Goal: Information Seeking & Learning: Learn about a topic

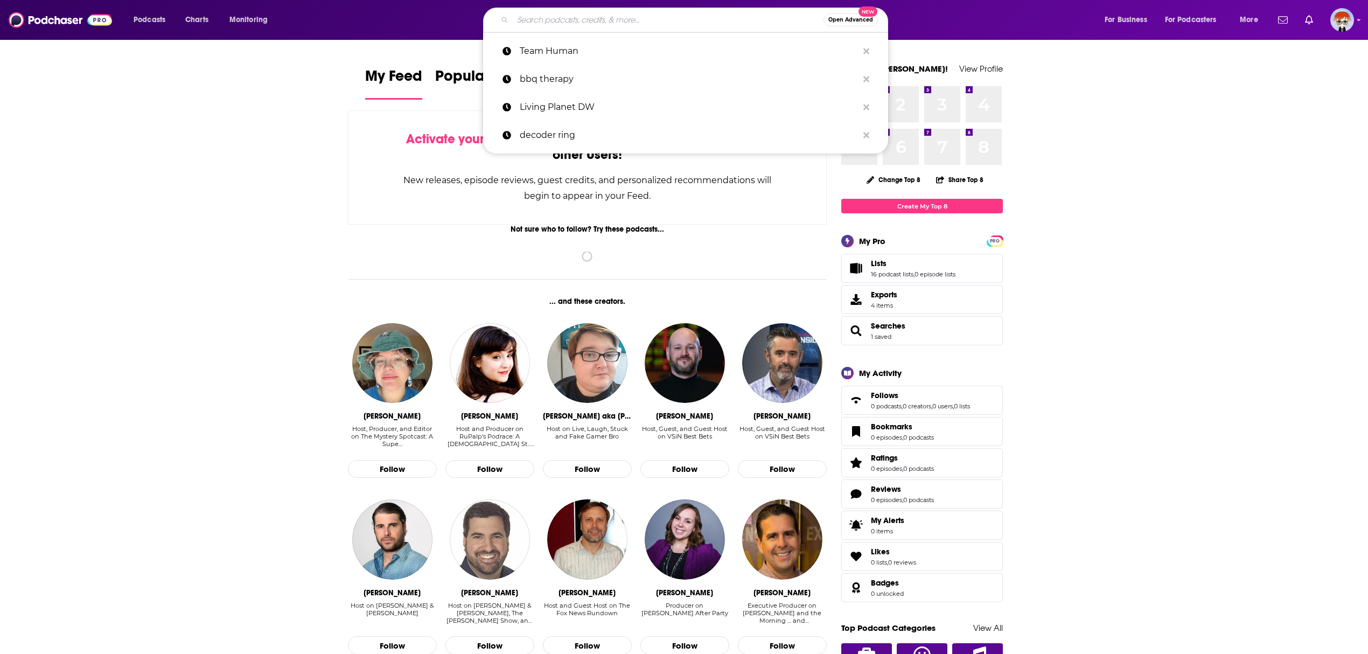
click at [619, 23] on input "Search podcasts, credits, & more..." at bounding box center [668, 19] width 311 height 17
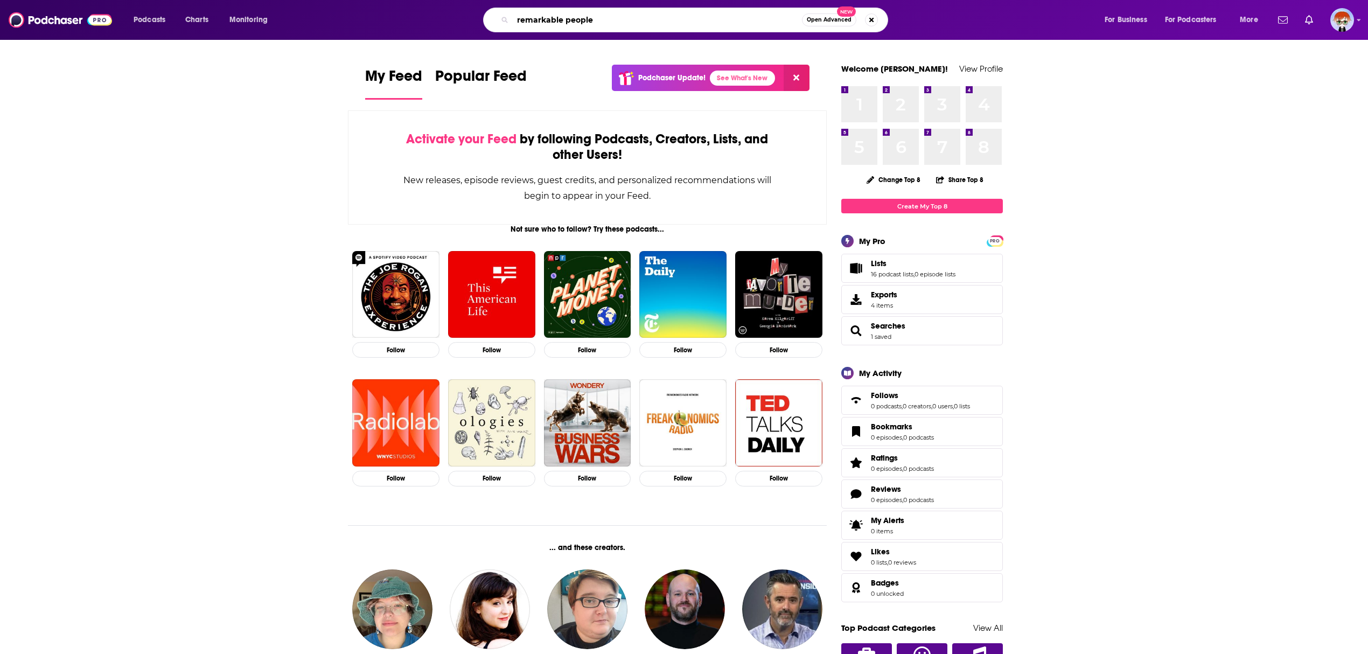
type input "remarkable people"
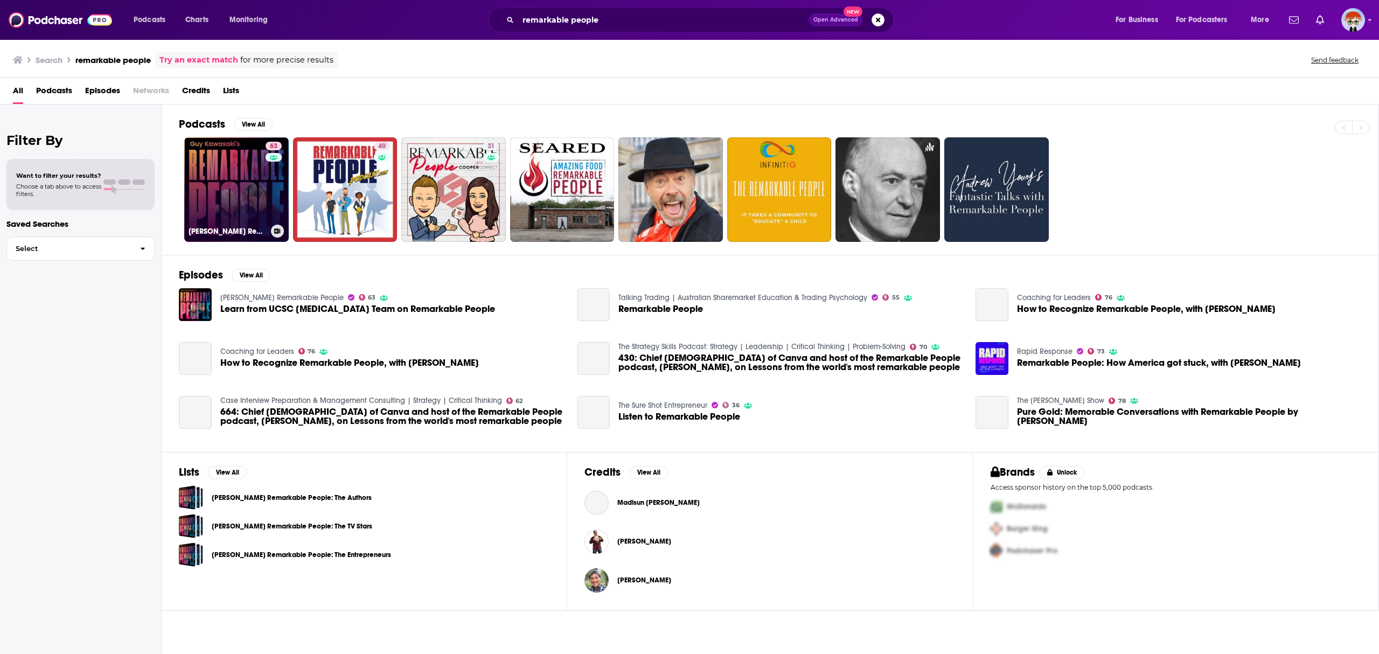
click at [227, 190] on link "63 [PERSON_NAME] Remarkable People" at bounding box center [236, 189] width 104 height 104
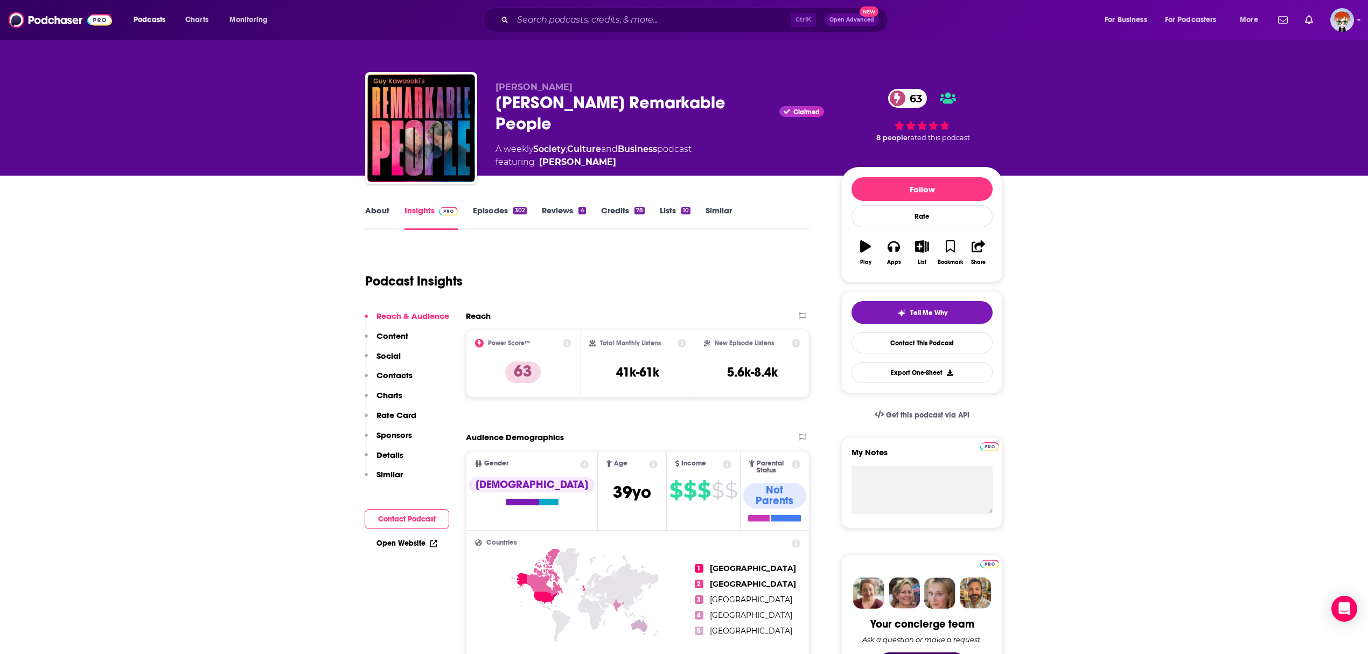
click at [496, 208] on link "Episodes 302" at bounding box center [500, 217] width 54 height 25
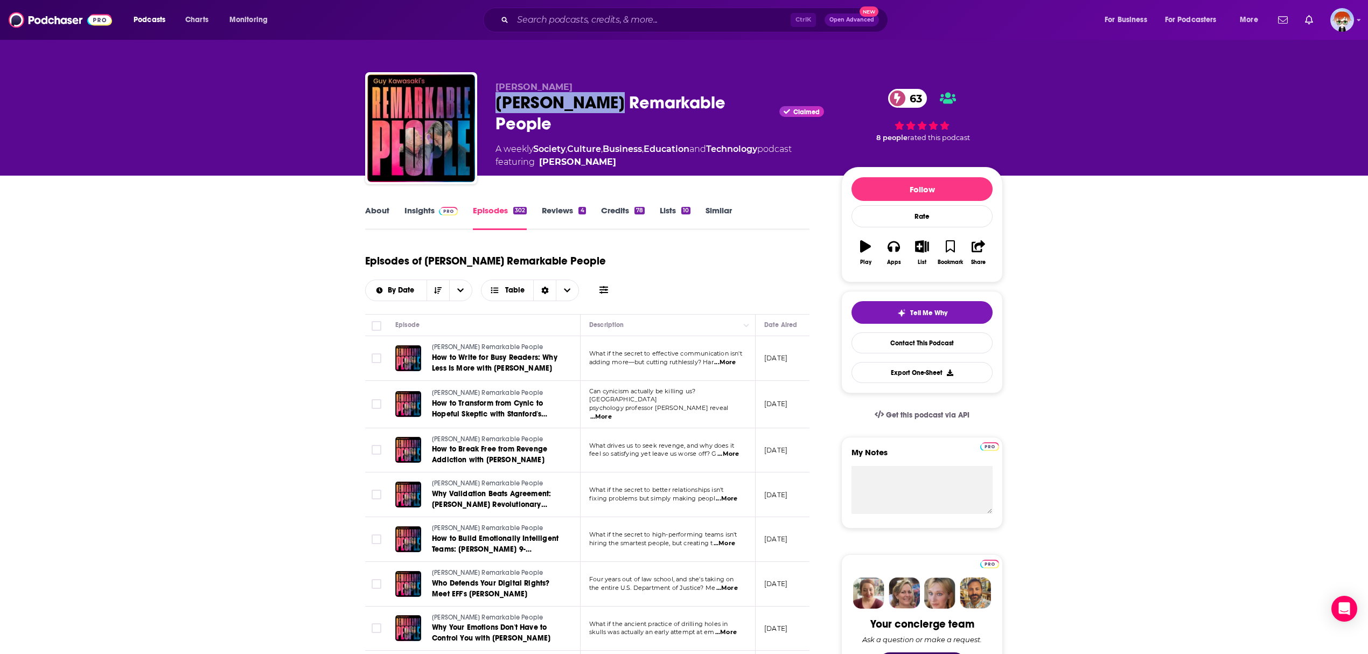
drag, startPoint x: 498, startPoint y: 102, endPoint x: 610, endPoint y: 98, distance: 112.1
click at [610, 98] on div "[PERSON_NAME] Remarkable People Claimed 63" at bounding box center [659, 113] width 329 height 42
copy h2 "[PERSON_NAME]'"
click at [434, 218] on link "Insights" at bounding box center [430, 217] width 53 height 25
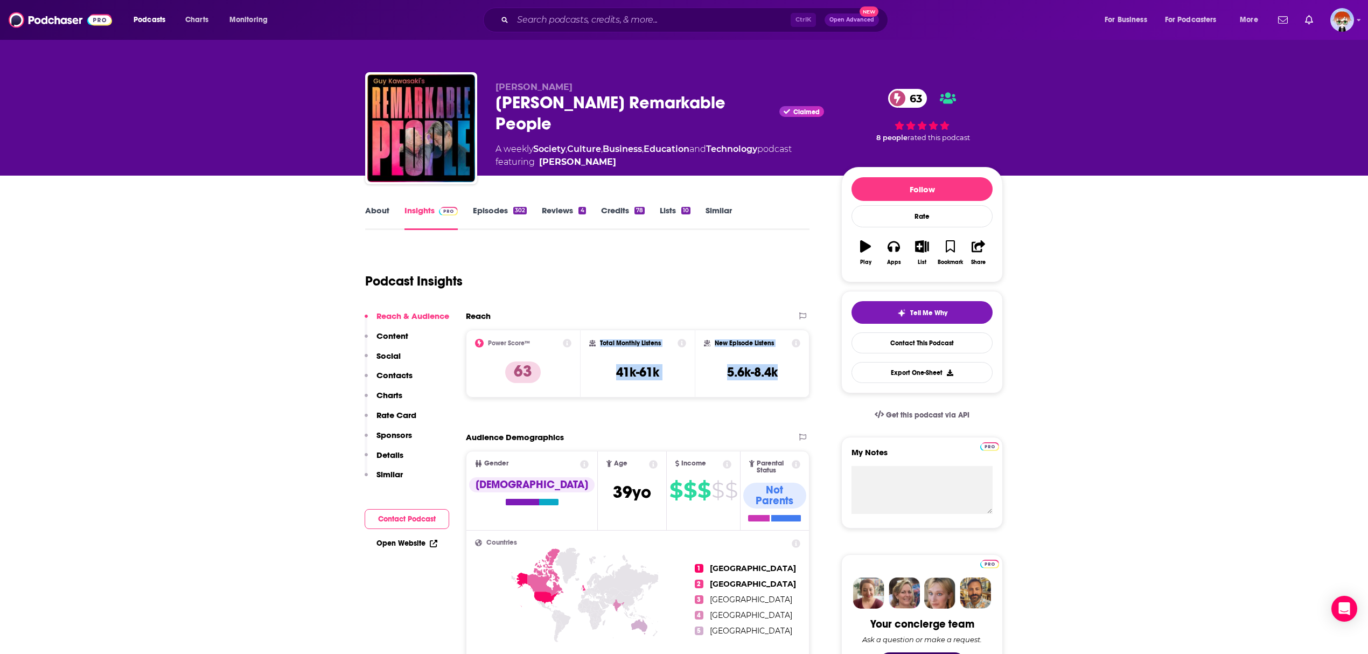
drag, startPoint x: 783, startPoint y: 378, endPoint x: 599, endPoint y: 345, distance: 186.5
click at [599, 345] on div "Power Score™ 63 Total Monthly Listens 41k-61k New Episode Listens 5.6k-8.4k" at bounding box center [638, 364] width 344 height 68
copy div "Total Monthly Listens 41k-61k New Episode Listens 5.6k-8.4k"
click at [628, 274] on div "Podcast Insights" at bounding box center [583, 274] width 436 height 55
